Goal: Information Seeking & Learning: Learn about a topic

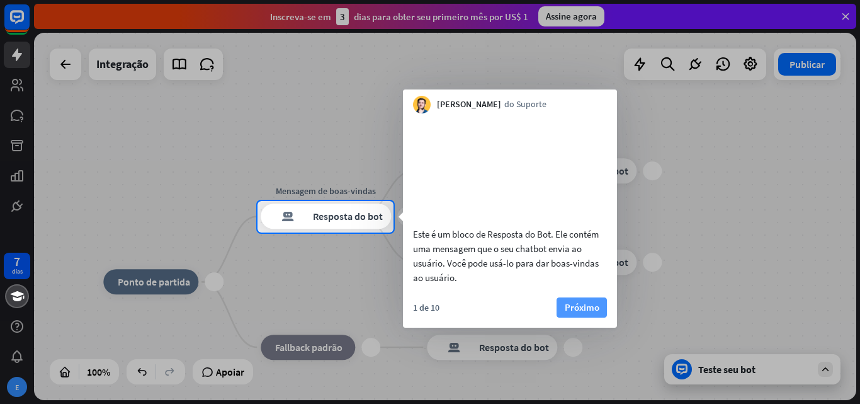
click at [583, 313] on font "Próximo" at bounding box center [582, 307] width 35 height 12
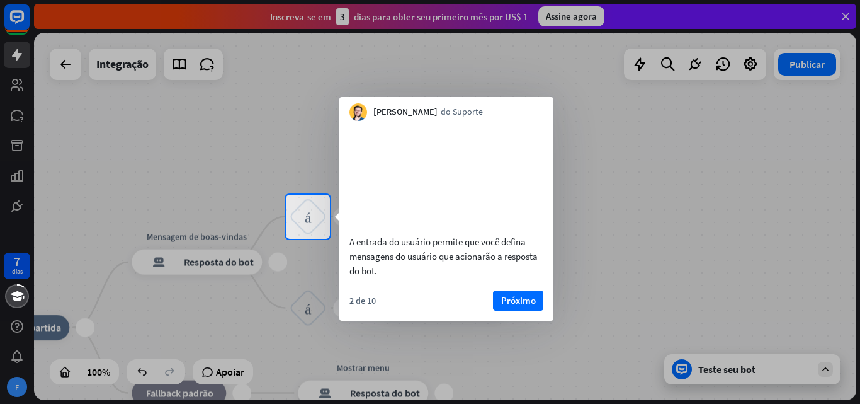
click at [512, 306] on font "Próximo" at bounding box center [518, 300] width 35 height 12
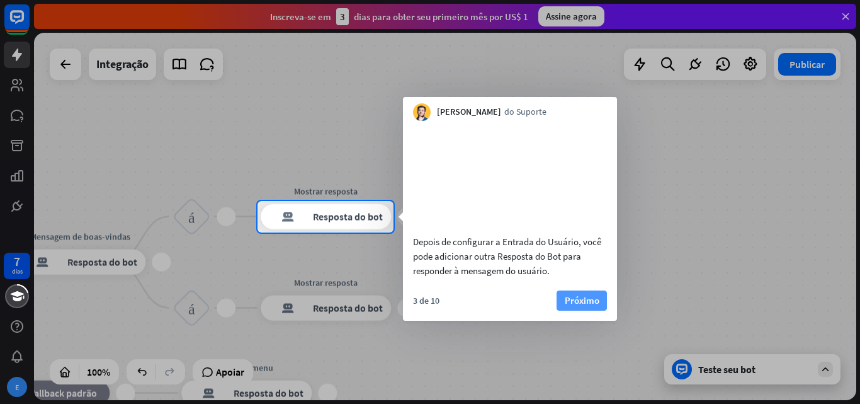
click at [578, 306] on font "Próximo" at bounding box center [582, 300] width 35 height 12
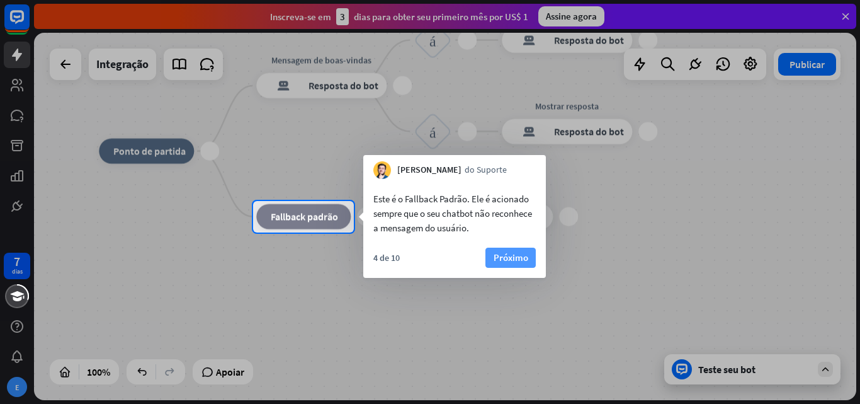
click at [514, 251] on font "Próximo" at bounding box center [511, 257] width 35 height 12
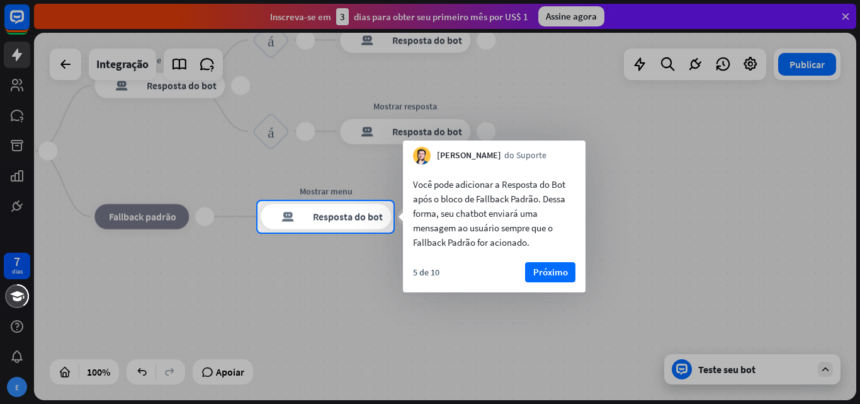
click at [557, 270] on font "Próximo" at bounding box center [550, 272] width 35 height 12
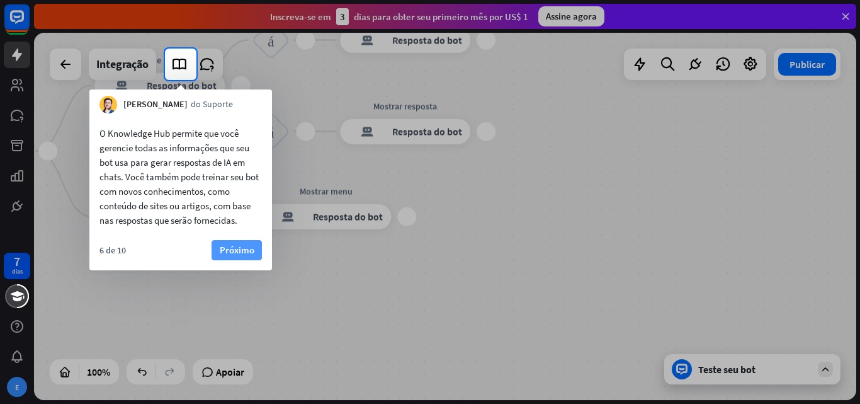
click at [246, 251] on font "Próximo" at bounding box center [237, 250] width 35 height 12
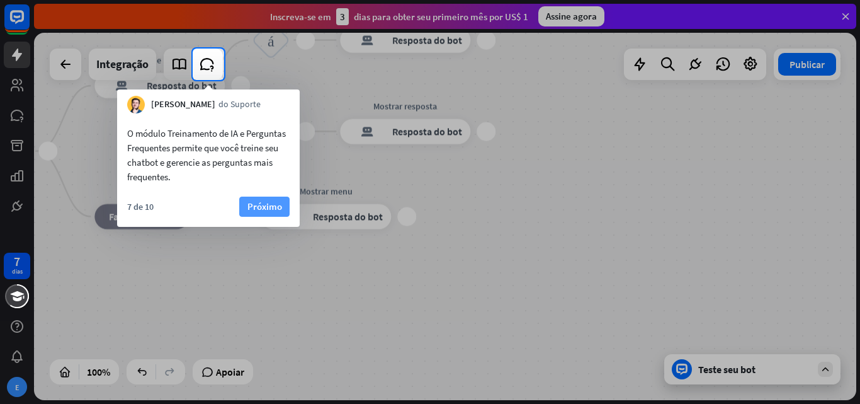
click at [273, 204] on font "Próximo" at bounding box center [264, 206] width 35 height 12
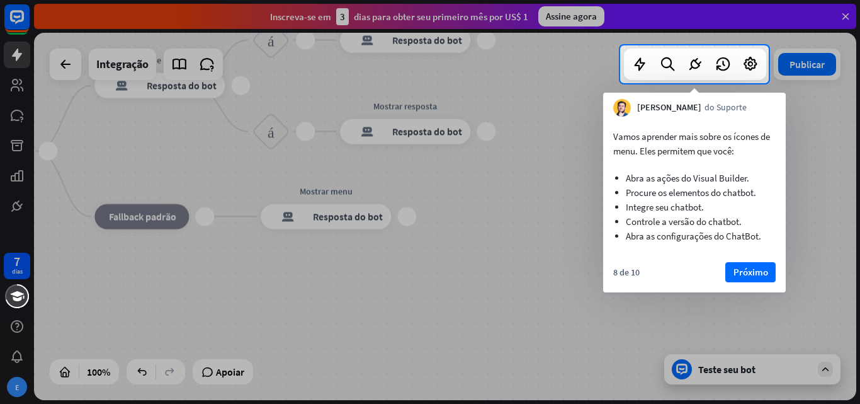
click at [751, 268] on font "Próximo" at bounding box center [751, 272] width 35 height 12
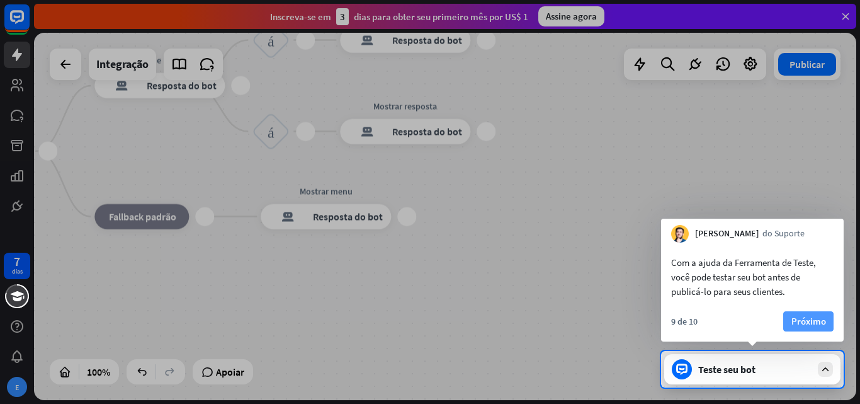
click at [810, 322] on font "Próximo" at bounding box center [809, 321] width 35 height 12
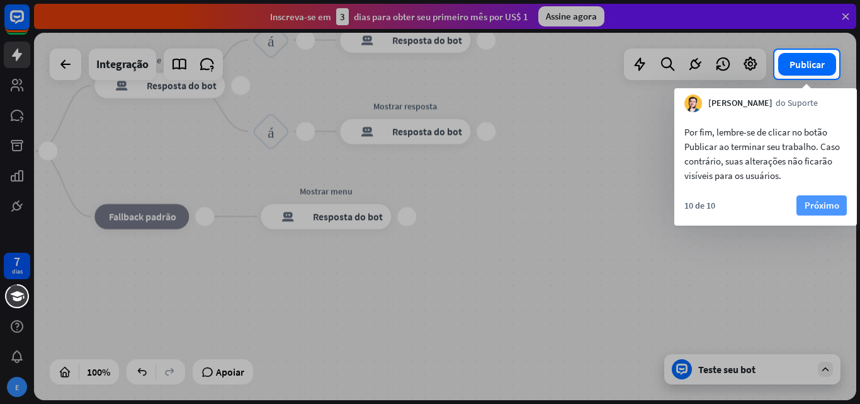
click at [829, 205] on font "Próximo" at bounding box center [822, 205] width 35 height 12
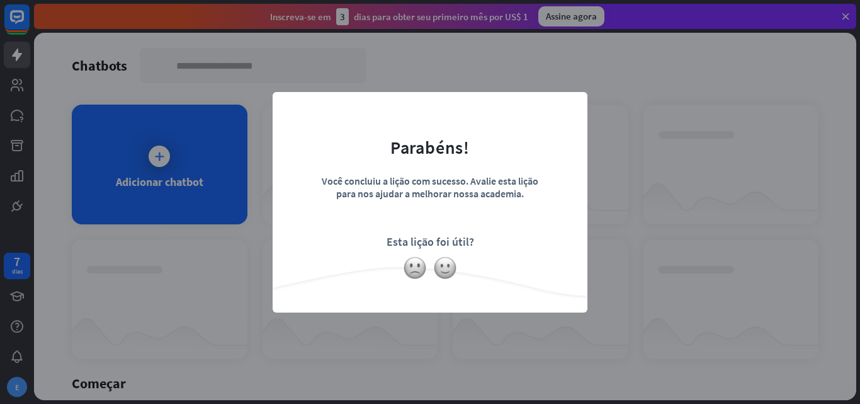
click at [613, 251] on div "fechar Parabéns! Você concluiu a lição com sucesso. Avalie esta lição para nos …" at bounding box center [430, 202] width 860 height 404
click at [263, 218] on div "fechar Parabéns! Você concluiu a lição com sucesso. Avalie esta lição para nos …" at bounding box center [430, 202] width 860 height 404
click at [175, 183] on div "fechar Parabéns! Você concluiu a lição com sucesso. Avalie esta lição para nos …" at bounding box center [430, 202] width 860 height 404
click at [152, 157] on div "fechar Parabéns! Você concluiu a lição com sucesso. Avalie esta lição para nos …" at bounding box center [430, 202] width 860 height 404
drag, startPoint x: 168, startPoint y: 159, endPoint x: 215, endPoint y: 189, distance: 56.3
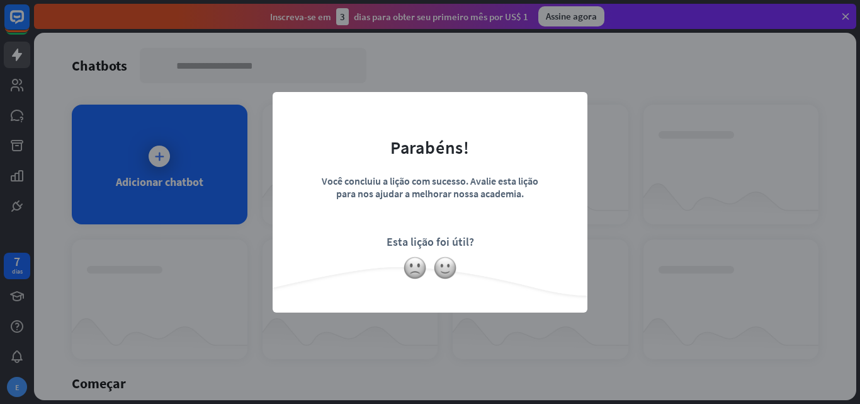
click at [185, 168] on div "fechar Parabéns! Você concluiu a lição com sucesso. Avalie esta lição para nos …" at bounding box center [430, 202] width 860 height 404
click at [446, 270] on img at bounding box center [445, 268] width 24 height 24
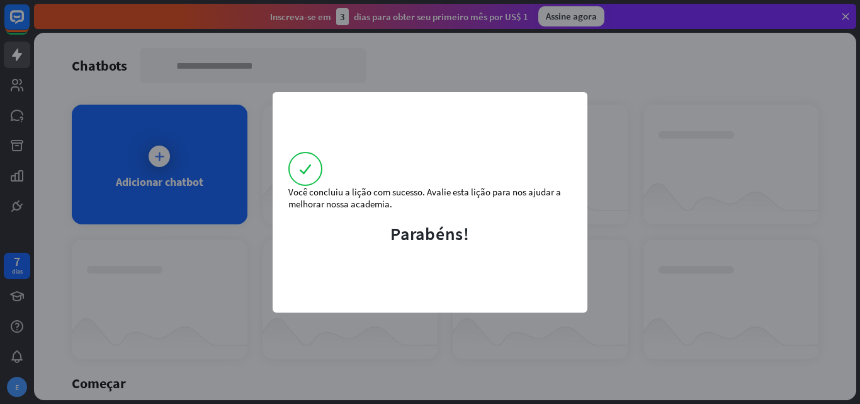
click at [253, 194] on div "Você concluiu a lição com sucesso. Avalie esta lição para nos ajudar a melhorar…" at bounding box center [430, 202] width 860 height 404
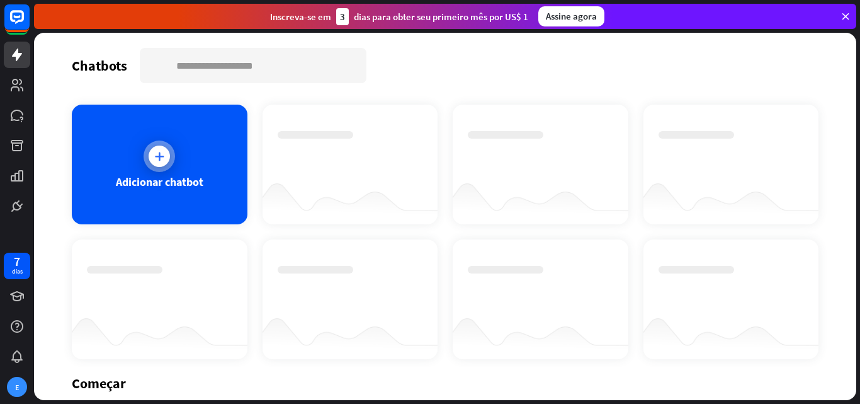
click at [164, 158] on icon at bounding box center [159, 156] width 13 height 13
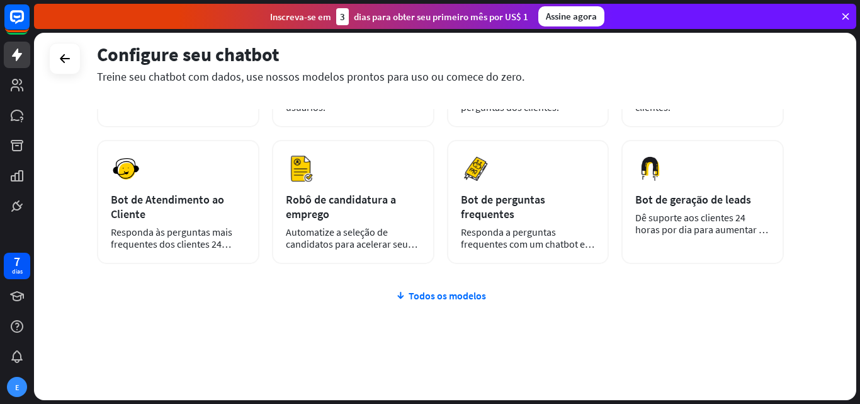
scroll to position [166, 0]
click at [846, 18] on icon at bounding box center [845, 16] width 11 height 11
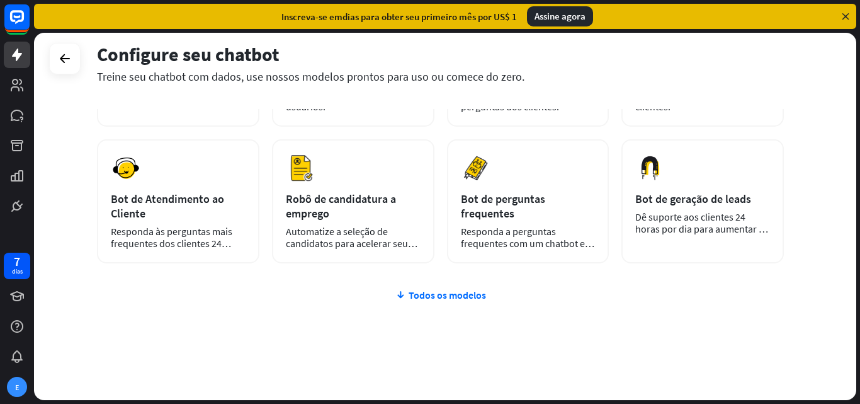
click at [849, 18] on icon at bounding box center [845, 16] width 11 height 11
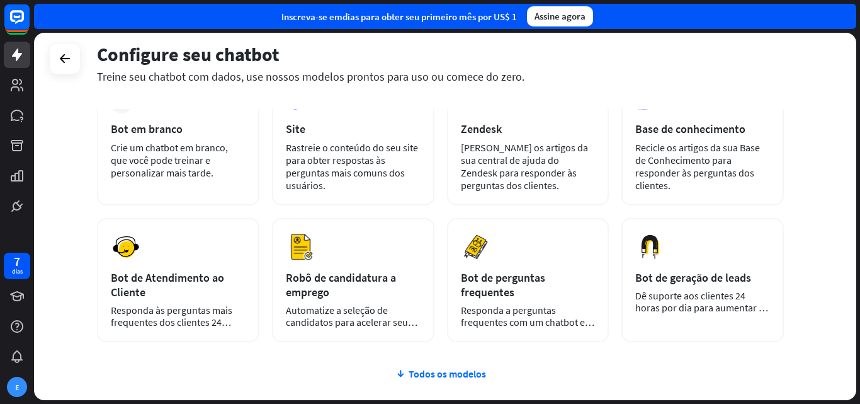
scroll to position [88, 0]
